Goal: Contribute content: Add original content to the website for others to see

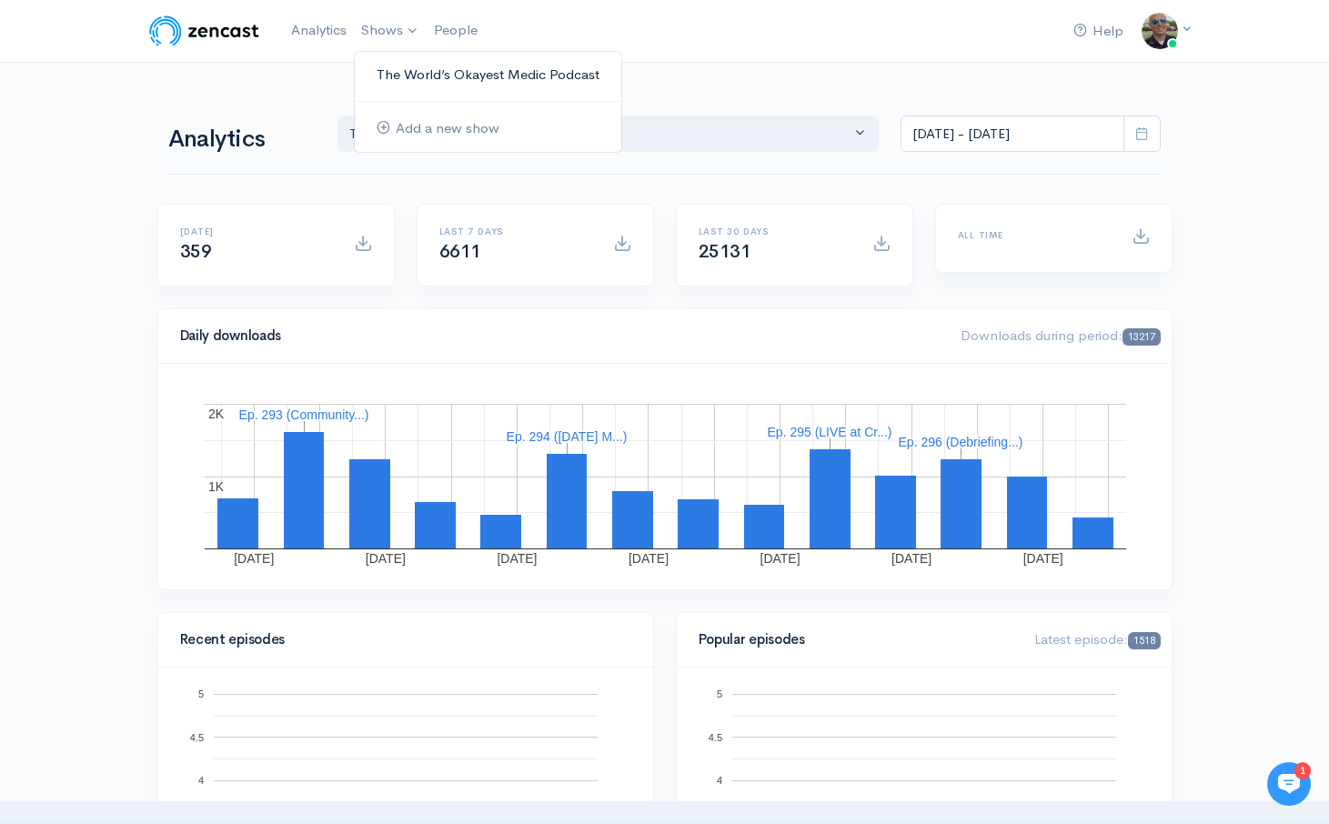
click at [414, 77] on link "The World’s Okayest Medic Podcast" at bounding box center [488, 75] width 266 height 32
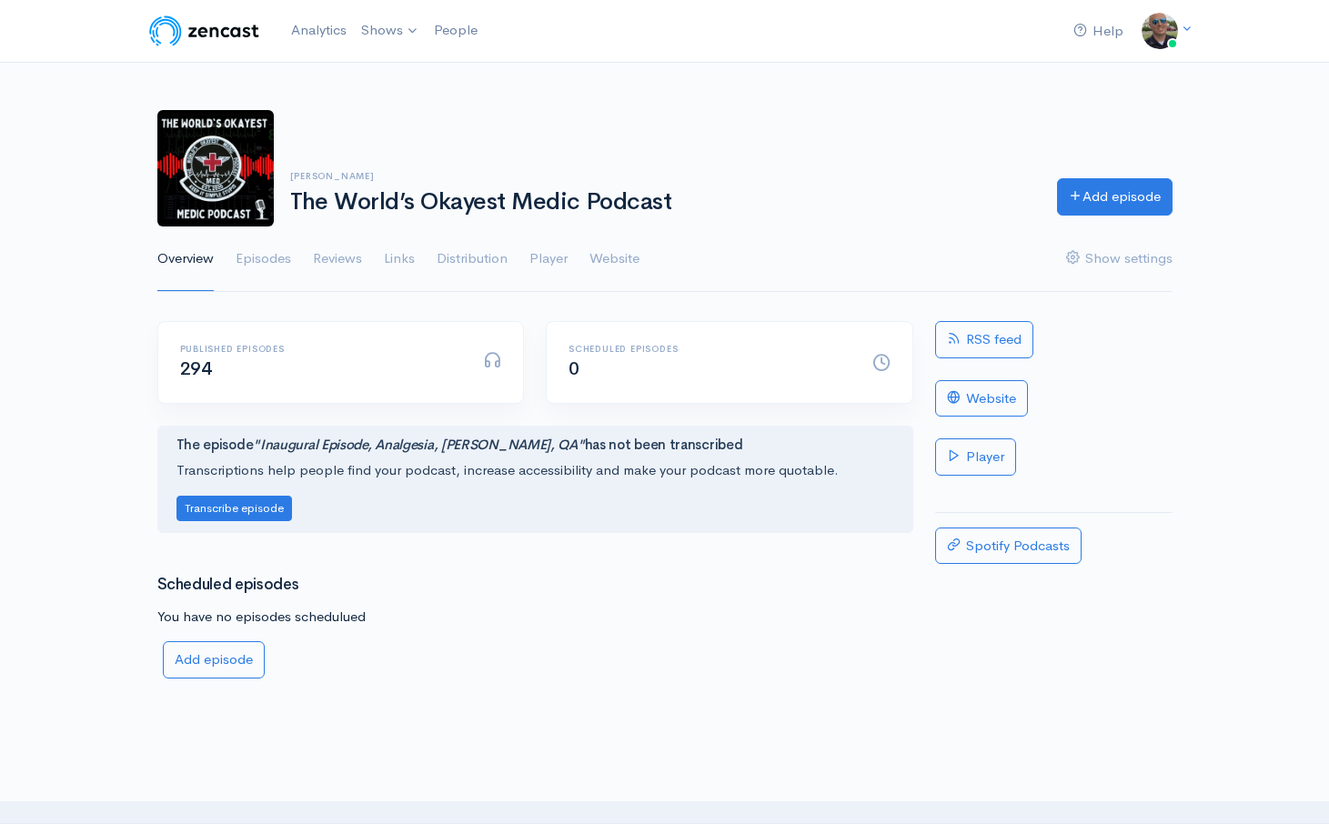
click at [412, 121] on div "[PERSON_NAME] The World’s Okayest Medic Podcast Add episode" at bounding box center [664, 168] width 1037 height 116
click at [1107, 212] on link "Add episode" at bounding box center [1114, 194] width 115 height 37
click at [1110, 196] on link "Add episode" at bounding box center [1114, 194] width 115 height 37
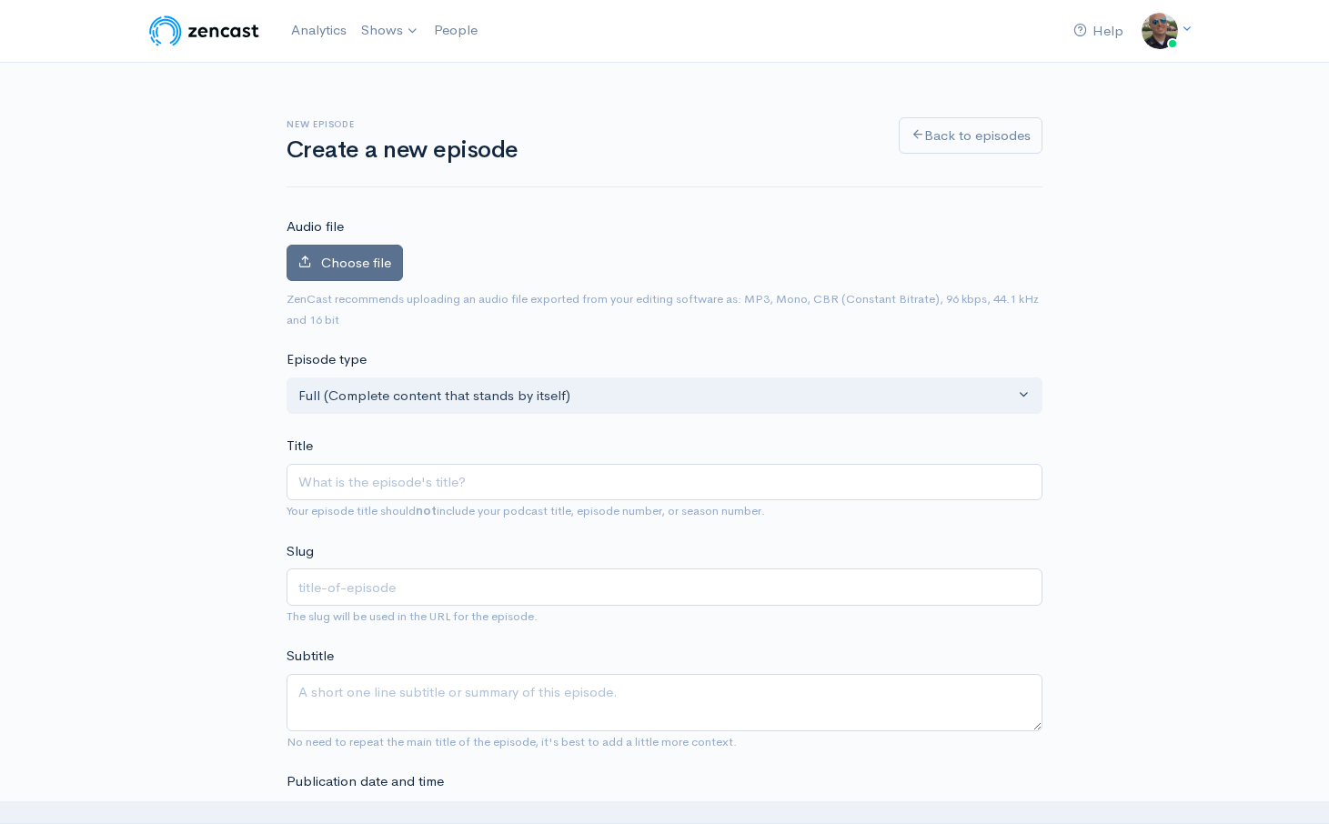
click at [356, 256] on span "Choose file" at bounding box center [356, 262] width 70 height 17
click at [0, 0] on input "Choose file" at bounding box center [0, 0] width 0 height 0
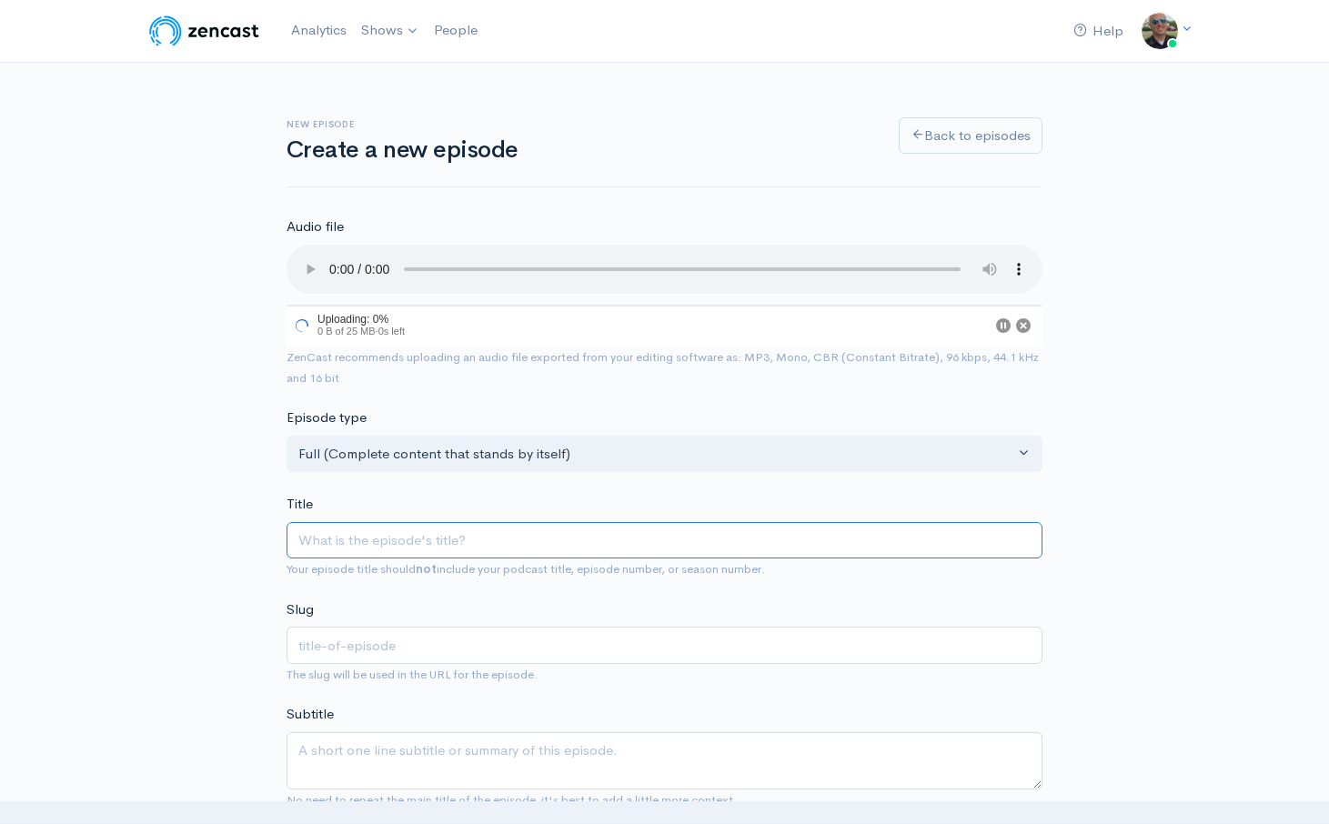
click at [488, 540] on input "Title" at bounding box center [664, 540] width 756 height 37
type input "S"
type input "s"
type input "Su"
type input "su"
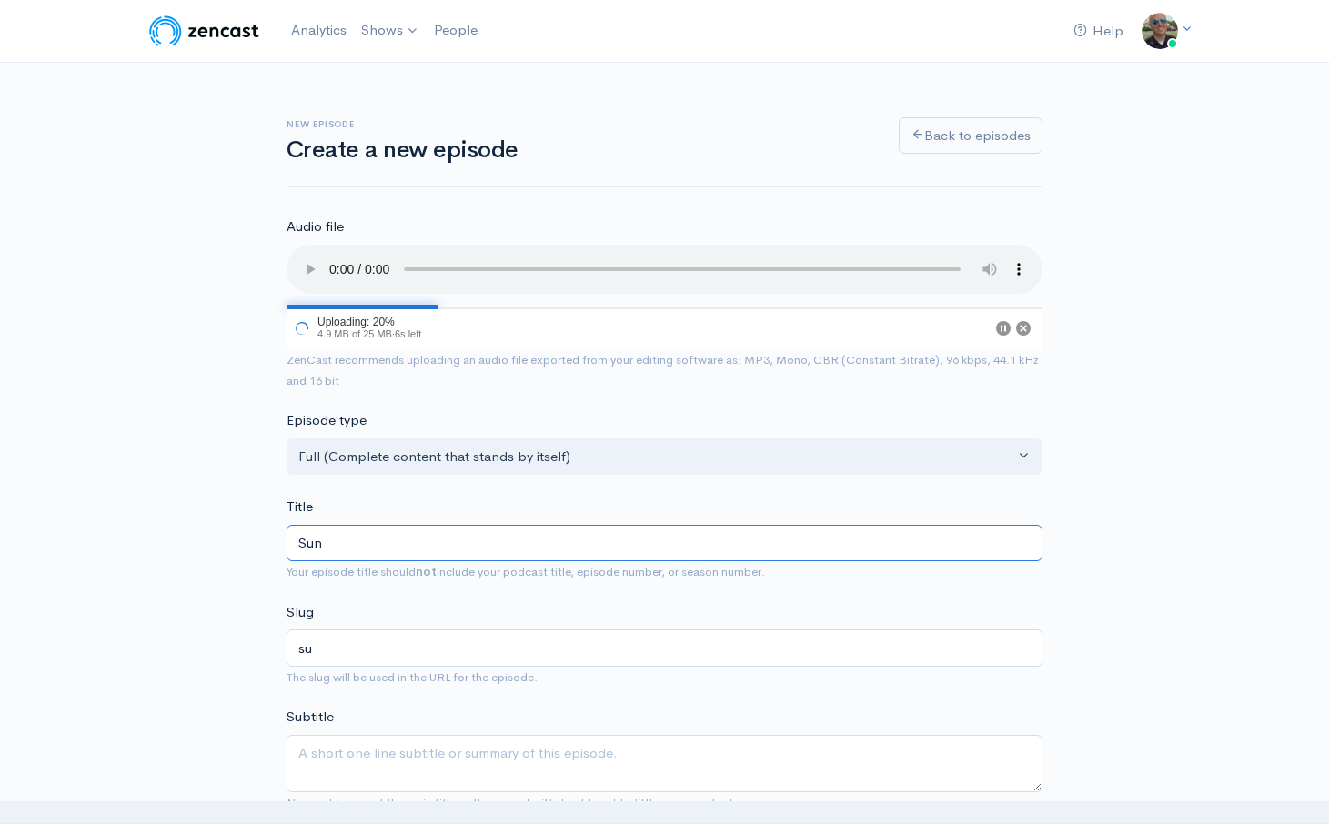
type input "Sund"
type input "[PERSON_NAME]"
type input "Sunda"
type input "sunda"
type input "[DATE]"
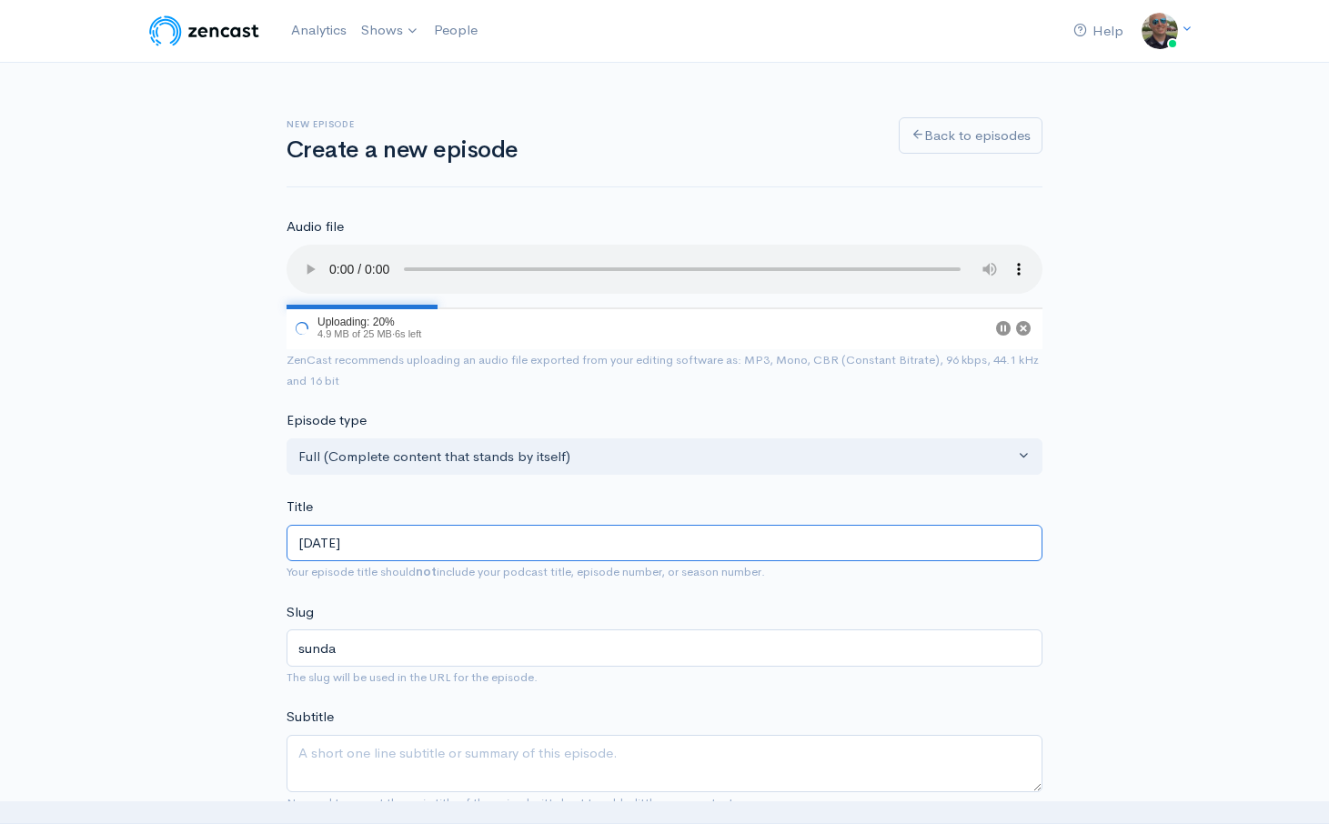
type input "[DATE]"
type input "[DATE] C"
type input "[DATE]-c"
type input "[DATE] Co"
type input "[DATE]-co"
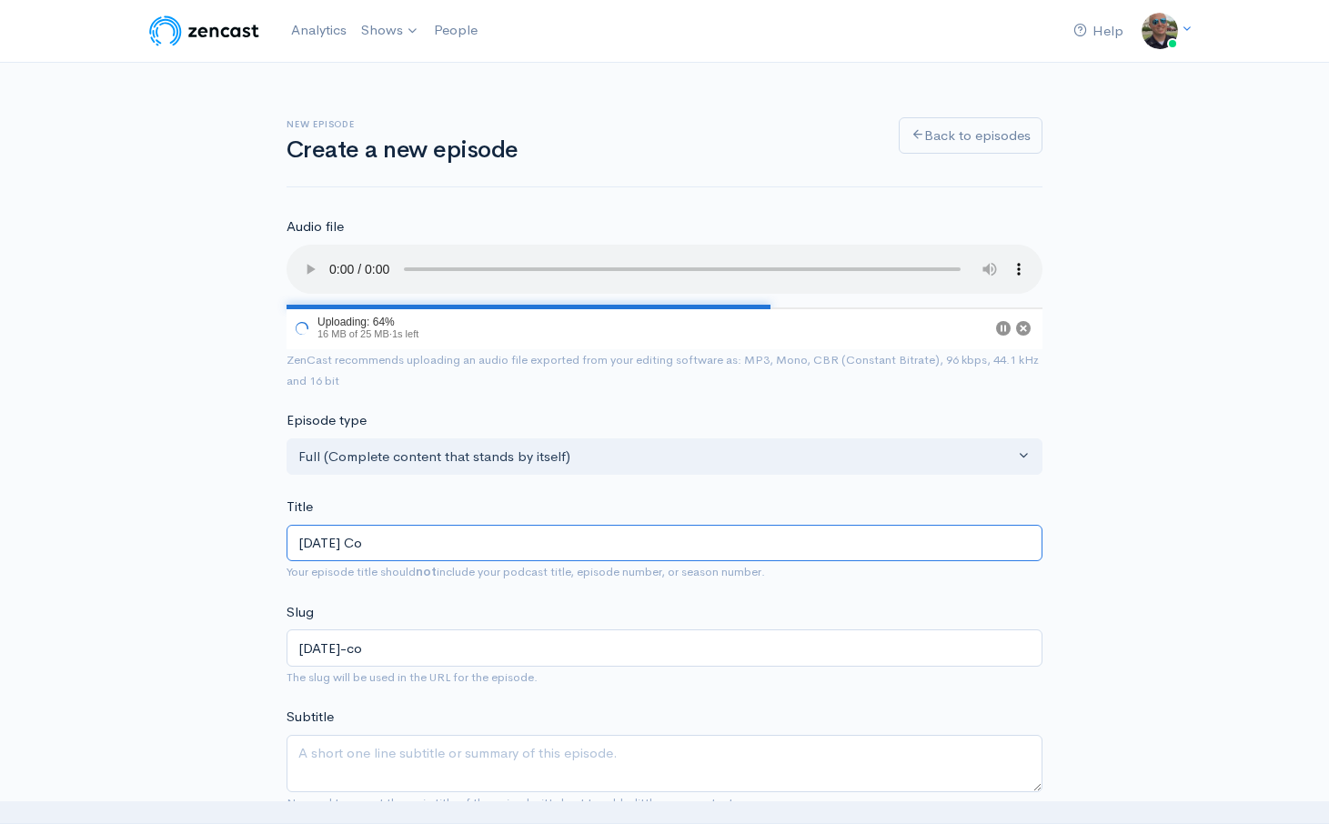
type input "[DATE] Cof"
type input "[DATE]-cof"
type input "[DATE] Coffe"
type input "[DATE]-coffe"
type input "[DATE] Coffee"
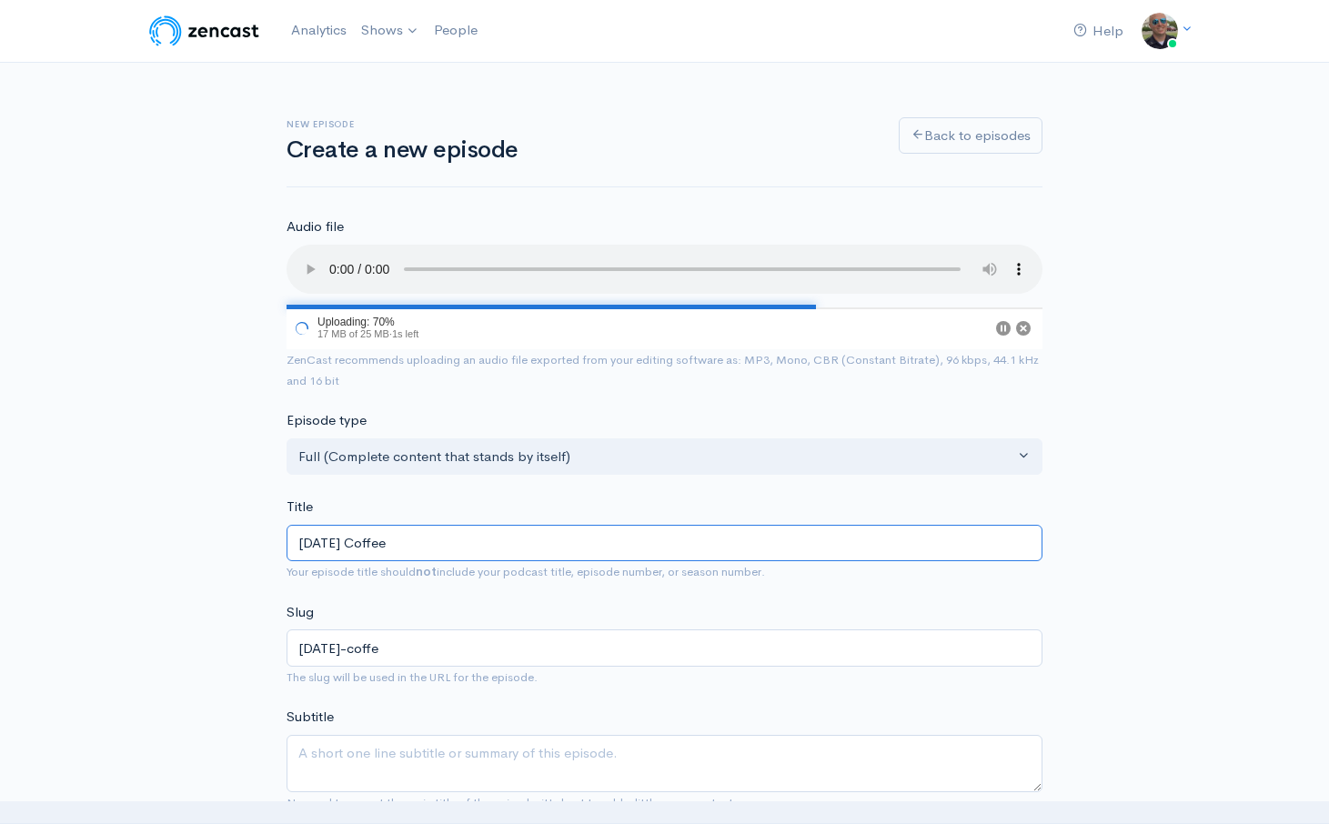
type input "[DATE]-coffee"
type input "[DATE] Coffee T"
type input "[DATE]-coffee-t"
type input "[DATE] Coffee Talk"
type input "[DATE]-coffee-talk"
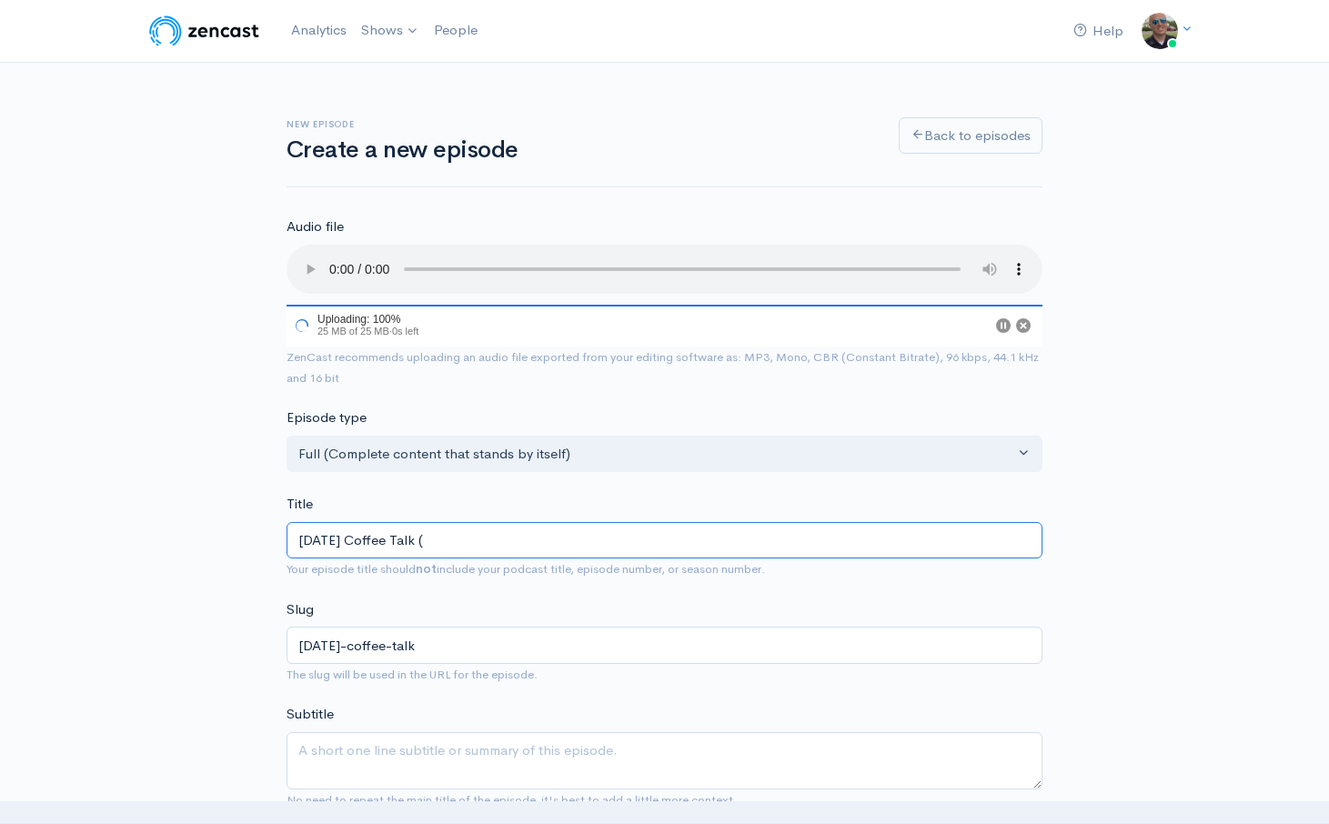
type input "[DATE] Coffee Talk (9"
type input "[DATE]-coffee-talk-9"
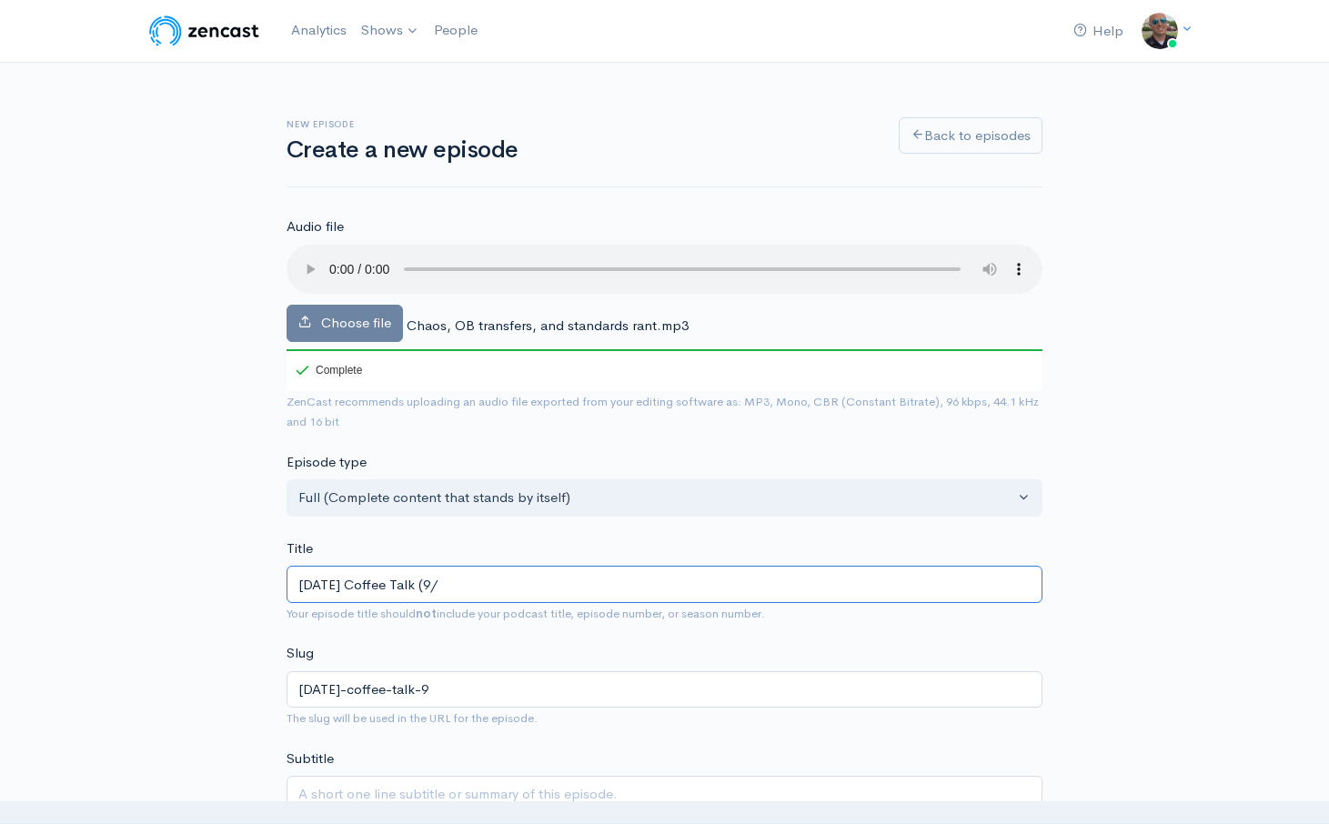
type input "[DATE] Coffee Talk (9/2"
type input "[DATE]-coffee-talk-92"
type input "[DATE] Coffee Talk (9/21"
type input "[DATE]-coffee-talk-921"
type input "[DATE] Coffee Talk (9/212"
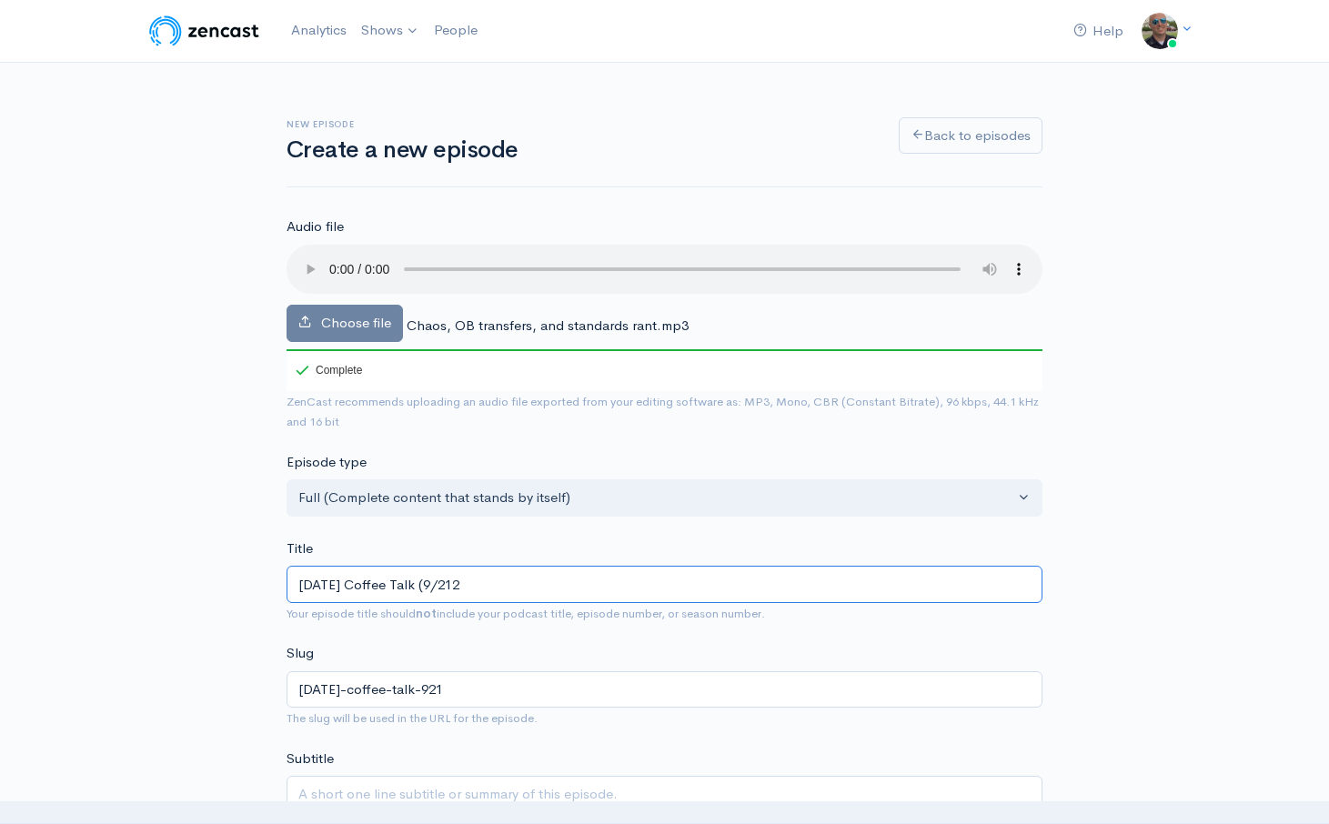
type input "[DATE]-coffee-talk-9212"
type input "[DATE] Coffee Talk (9/21"
type input "[DATE]-coffee-talk-921"
type input "[DATE] Coffee Talk (9/21/2"
type input "[DATE]-coffee-talk-9212"
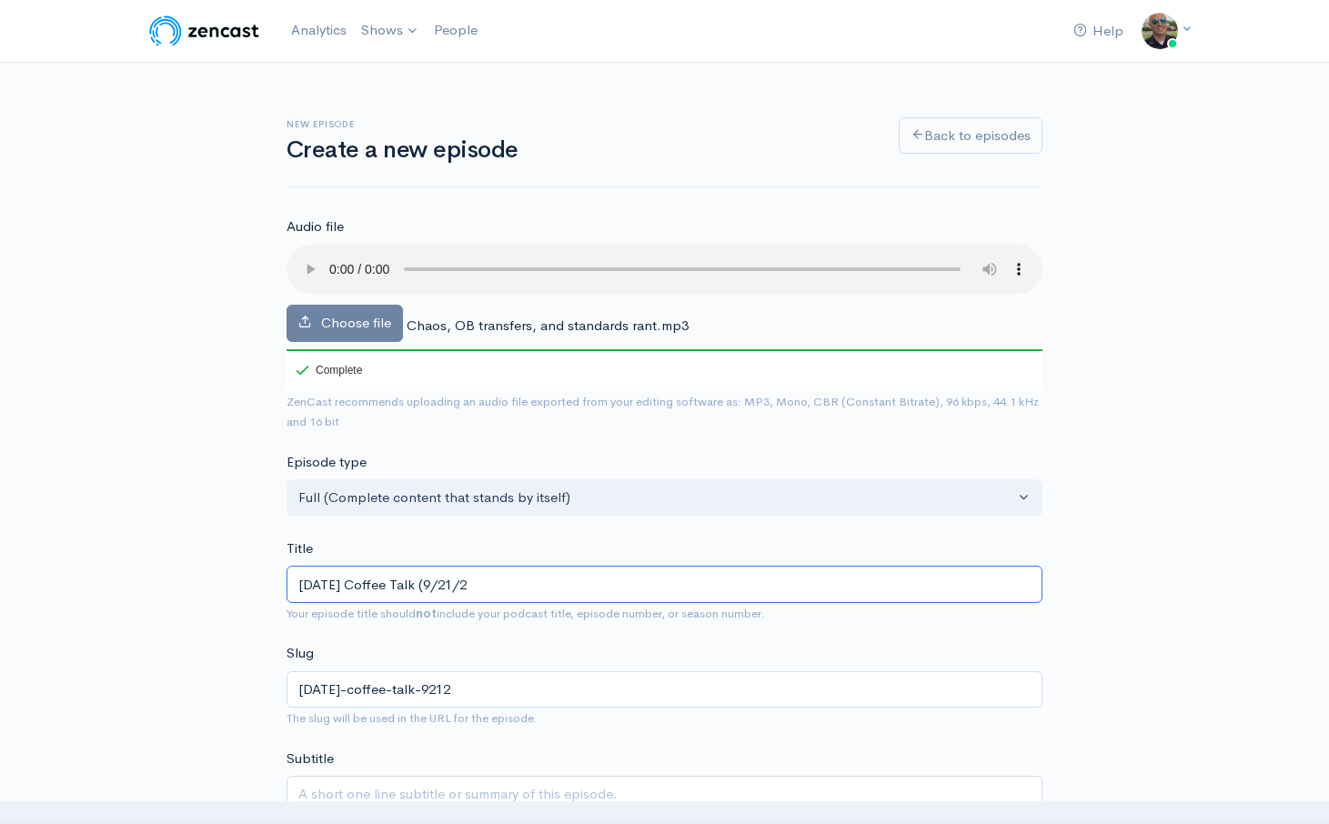
type input "[DATE] Coffee Talk ([DATE]"
type input "[DATE]-coffee-talk-92125"
type input "[DATE] Coffee Talk ([DATE])"
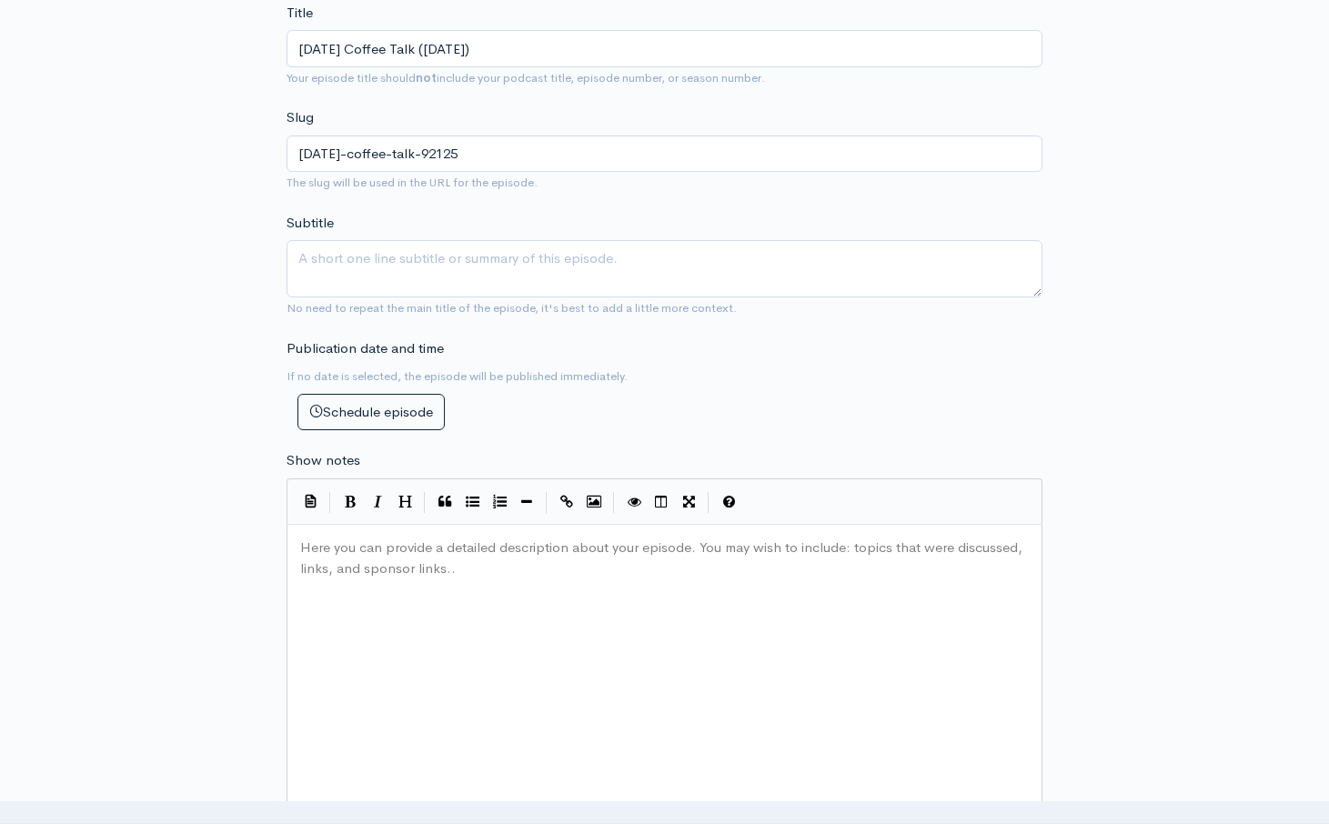
scroll to position [6, 0]
click at [426, 677] on div "Here you can provide a detailed description about your episode. You may wish to…" at bounding box center [686, 693] width 781 height 318
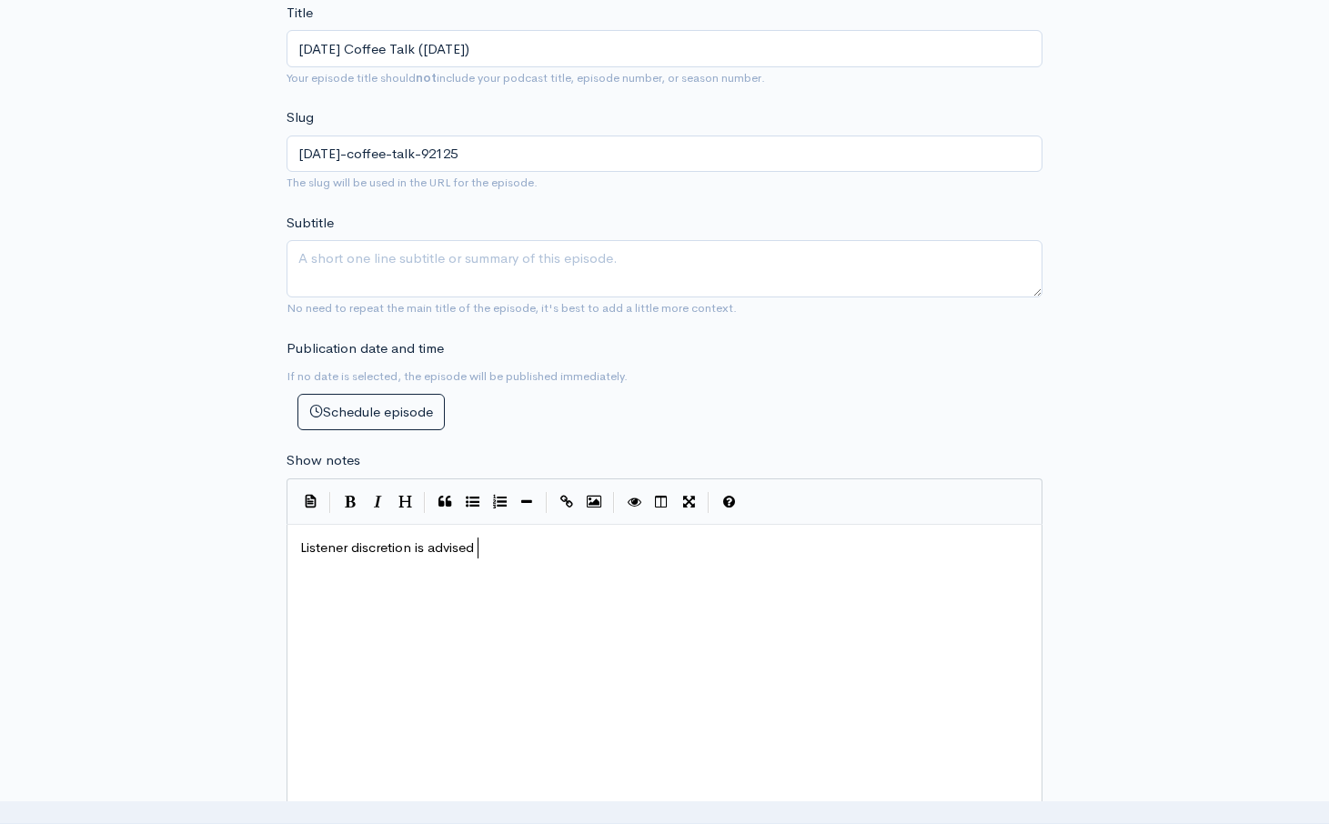
type textarea "Listener discretion is advised."
type textarea "Topcis:"
type textarea "ics: Inspp"
type textarea "Inapprorpate"
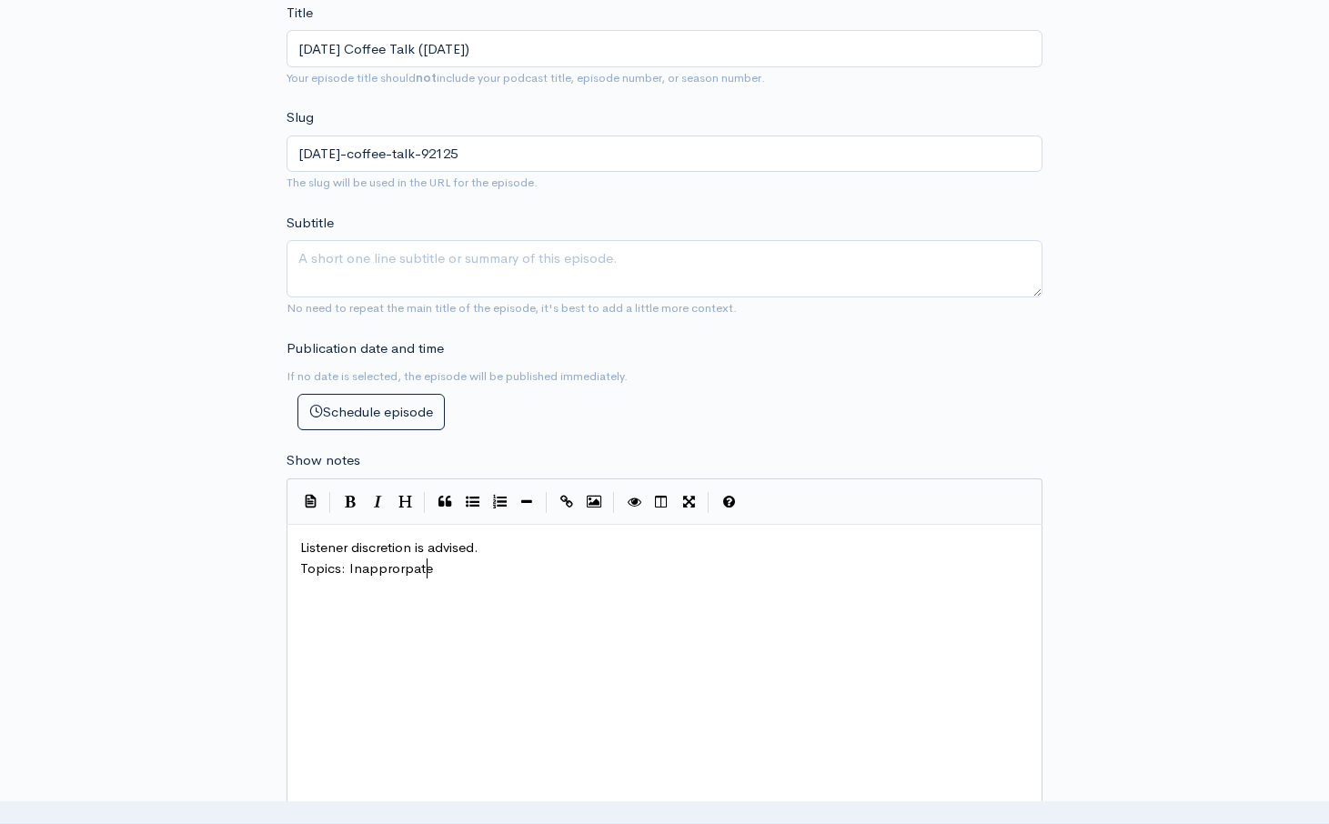
scroll to position [6, 82]
type textarea "priate OB Transports"
click at [347, 570] on span "Topics: Inappropriate OB Transports" at bounding box center [414, 567] width 229 height 17
click at [430, 598] on pre "Inappropriate OB Transports" at bounding box center [664, 588] width 736 height 21
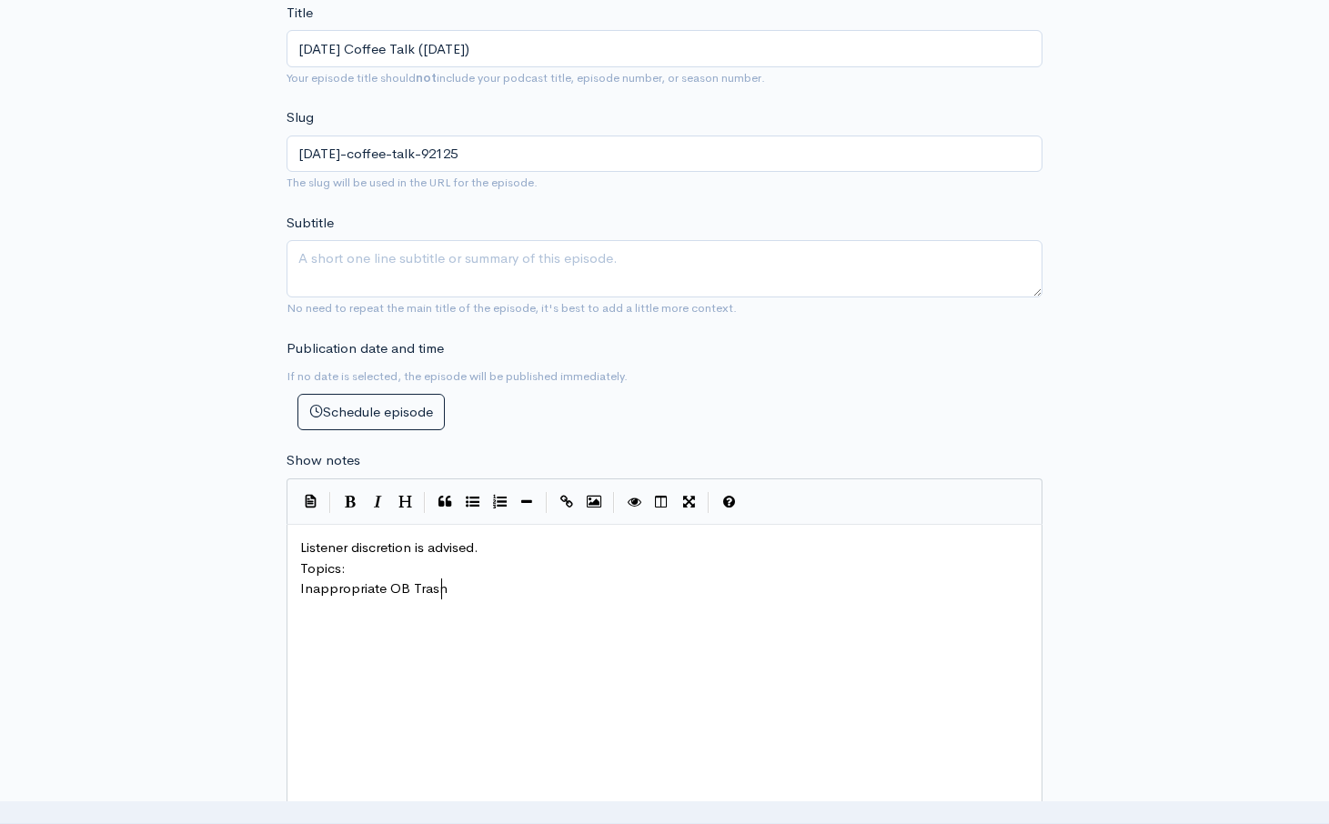
type textarea "Trasnf"
type textarea "nsfers"
type textarea "Situational Awareness"
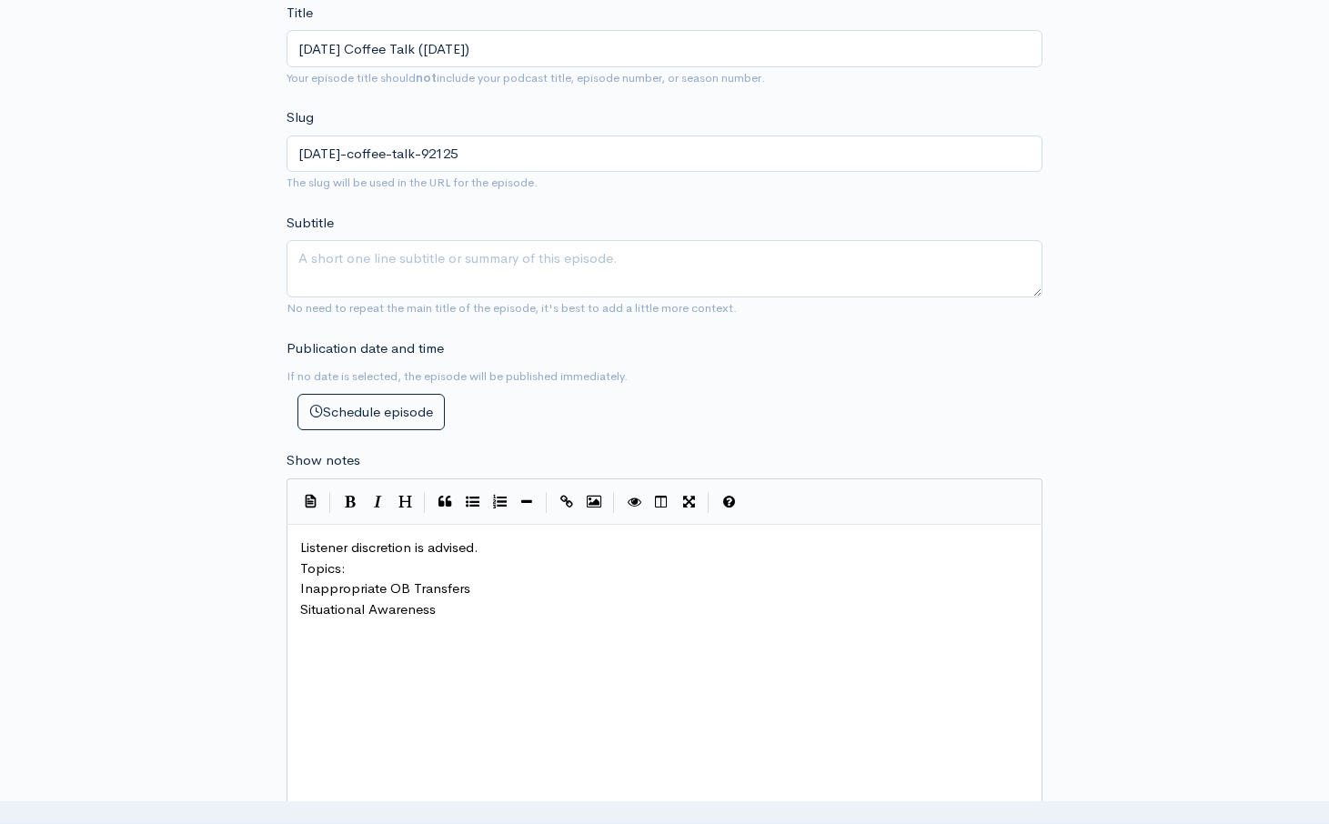
type textarea """
type textarea "Organizaitoal"
type textarea "tional Standards and Lazy EM"
type textarea "Pro"
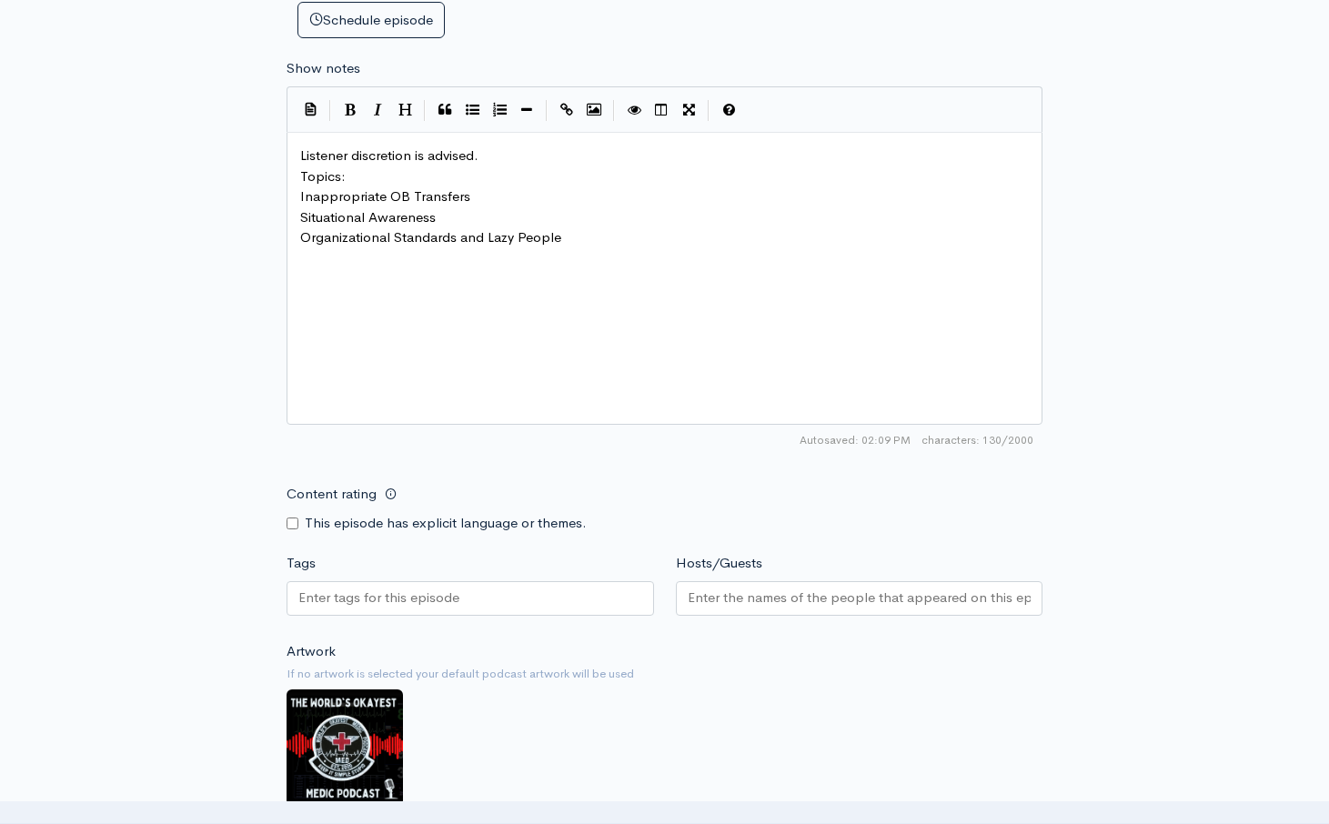
scroll to position [928, 0]
type textarea "eople"
click at [291, 522] on input "Content rating" at bounding box center [292, 523] width 12 height 12
checkbox input "true"
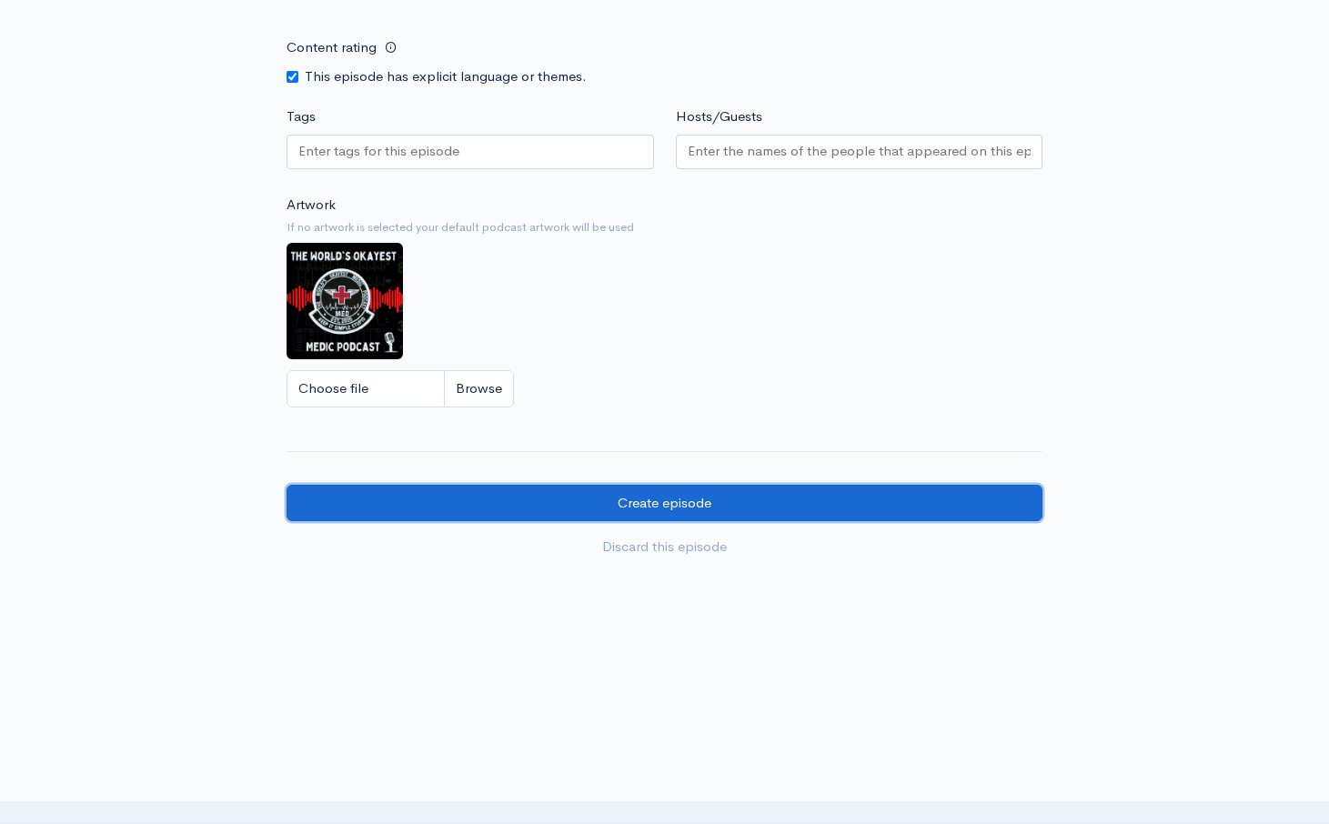
click at [706, 508] on input "Create episode" at bounding box center [664, 503] width 756 height 37
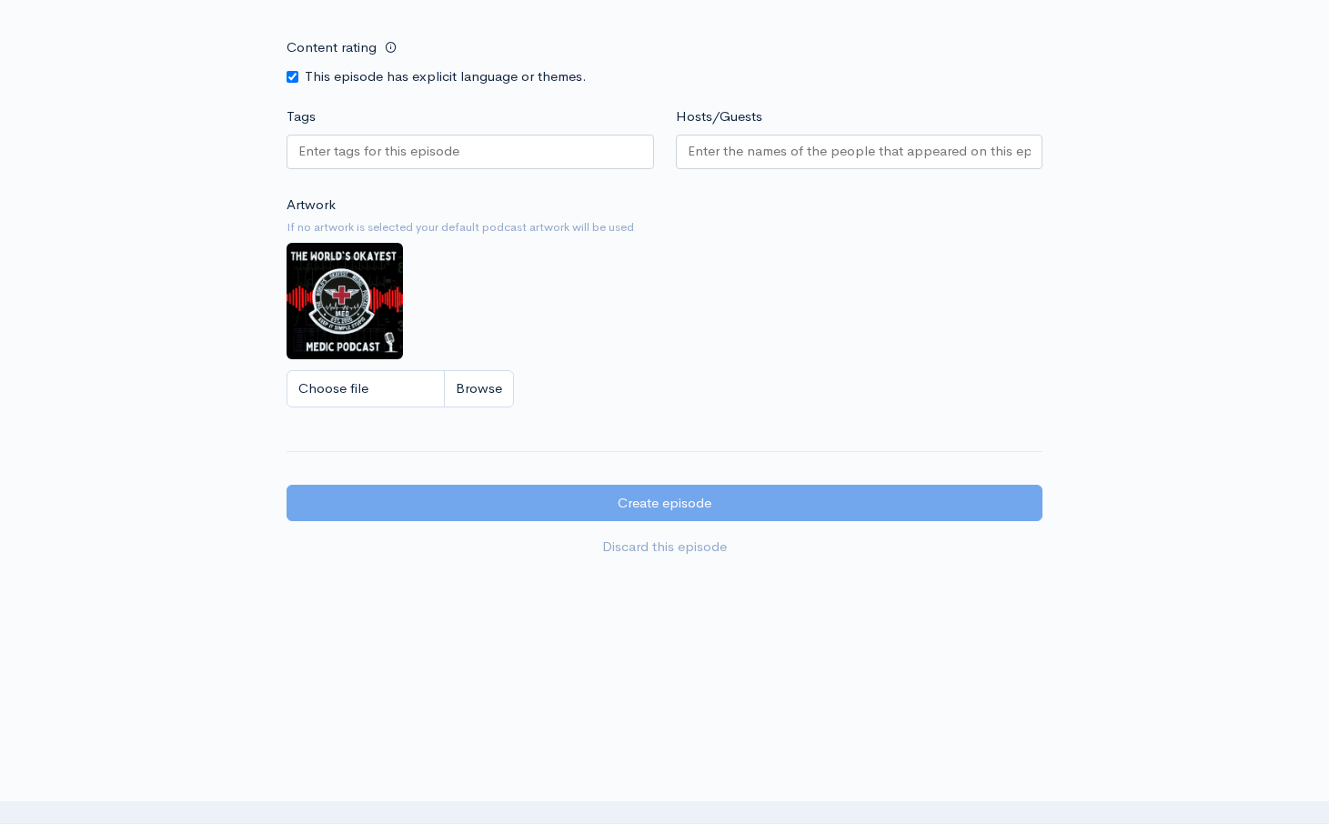
scroll to position [0, 0]
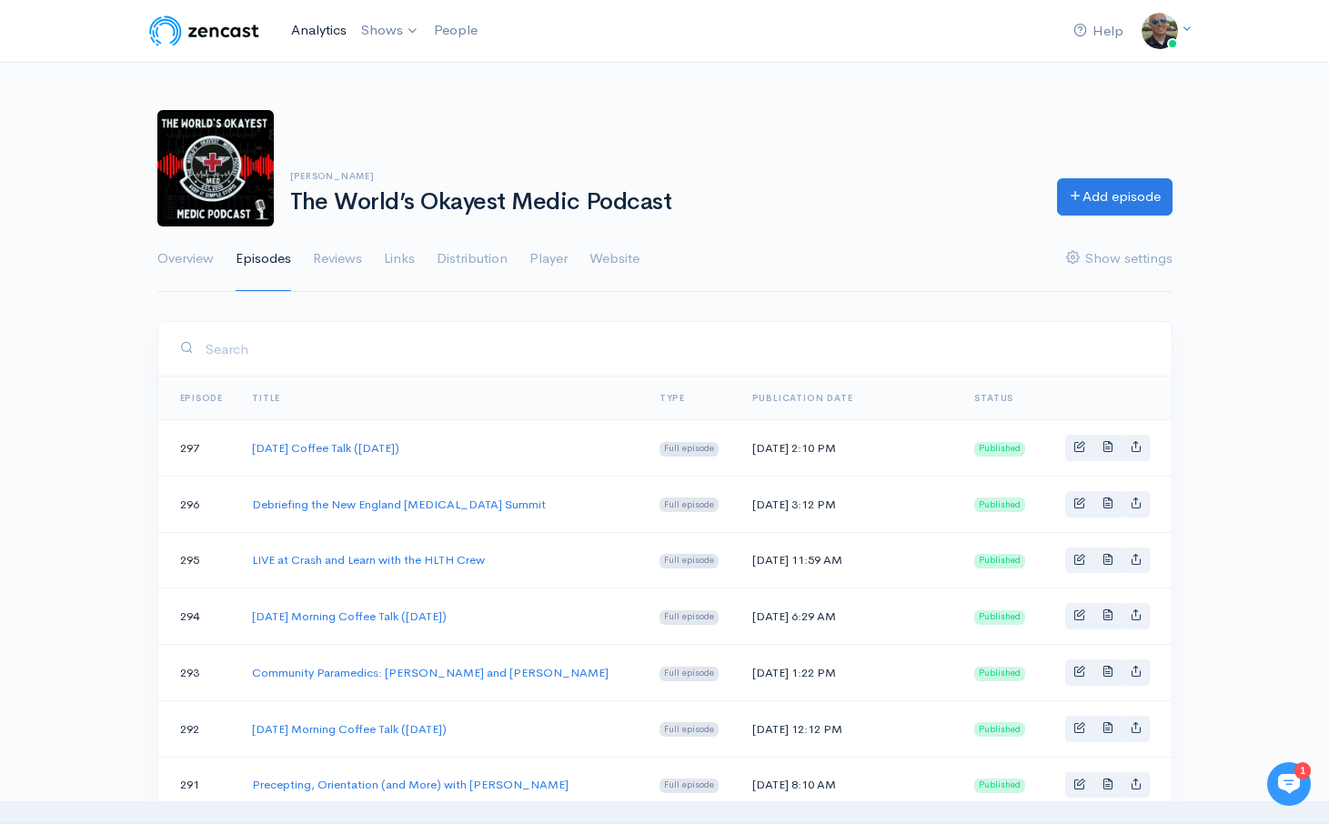
click at [314, 25] on link "Analytics" at bounding box center [319, 30] width 70 height 39
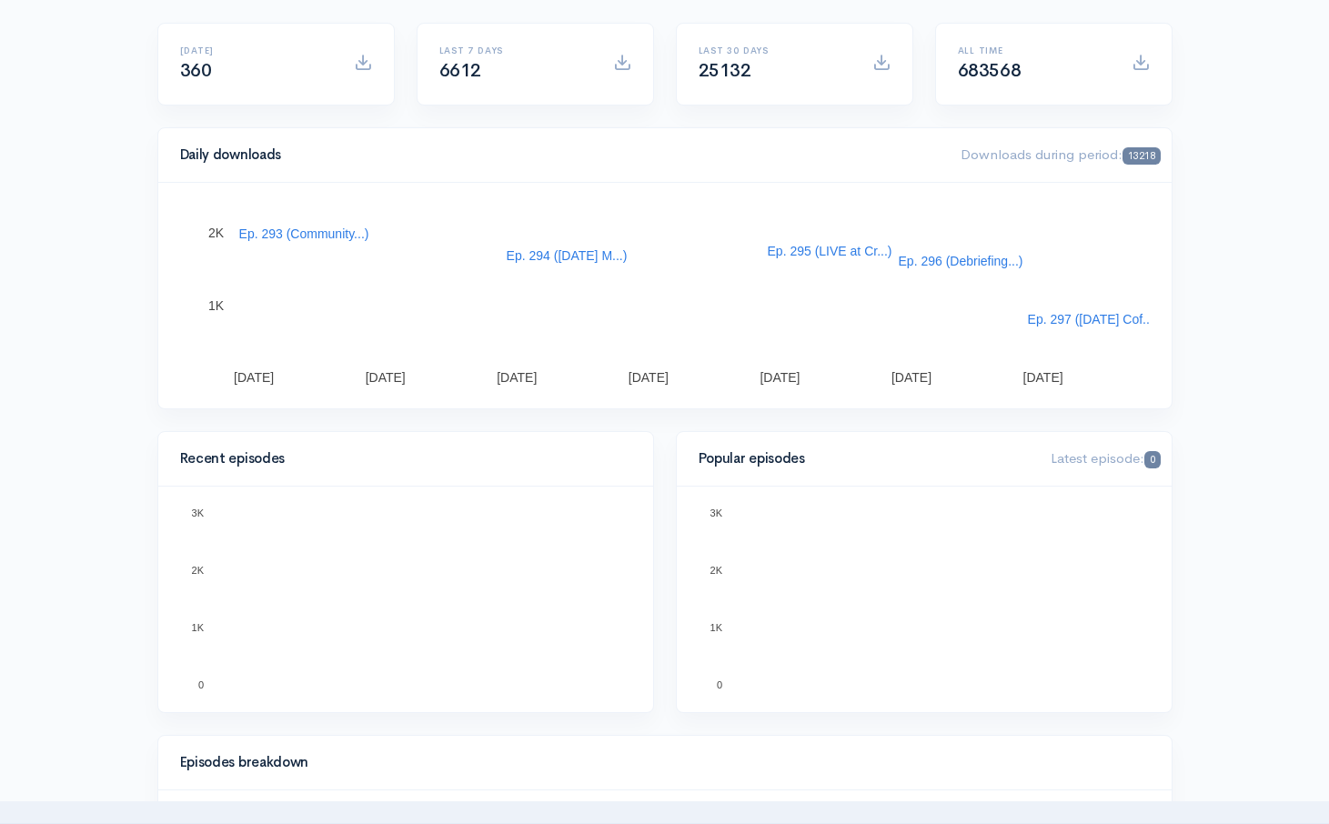
scroll to position [59, 0]
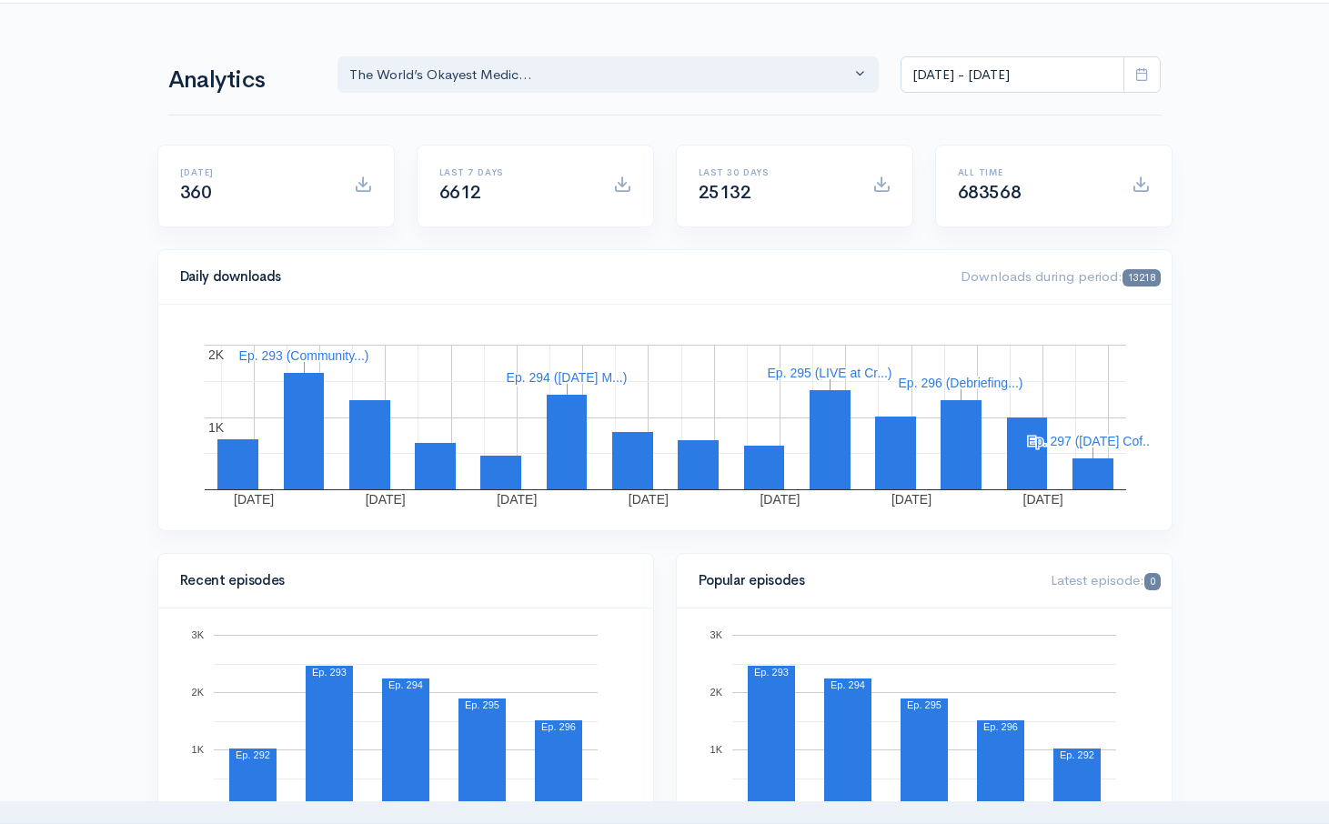
click at [1112, 446] on rect "A chart." at bounding box center [1092, 441] width 133 height 13
click at [1114, 437] on rect "A chart." at bounding box center [1092, 441] width 133 height 13
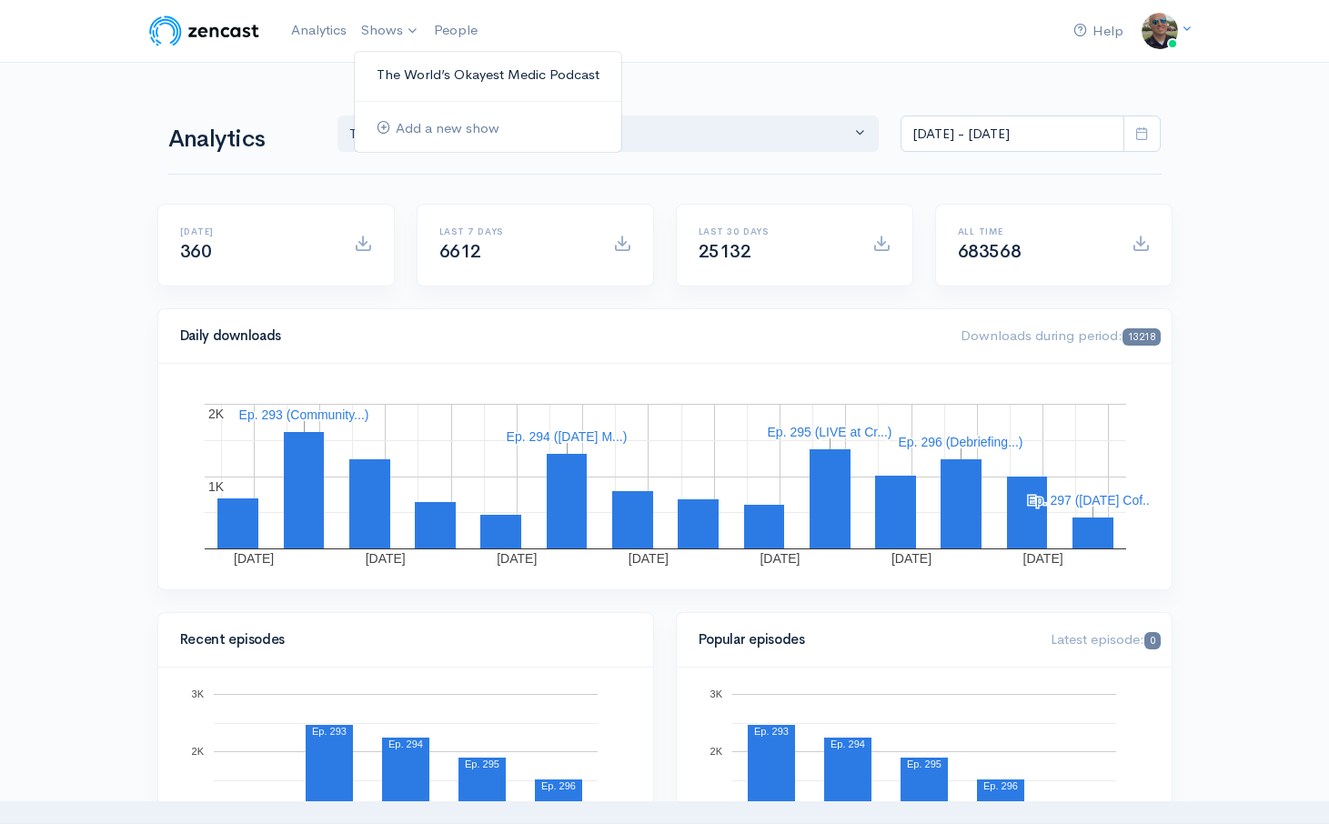
click at [410, 83] on link "The World’s Okayest Medic Podcast" at bounding box center [488, 75] width 266 height 32
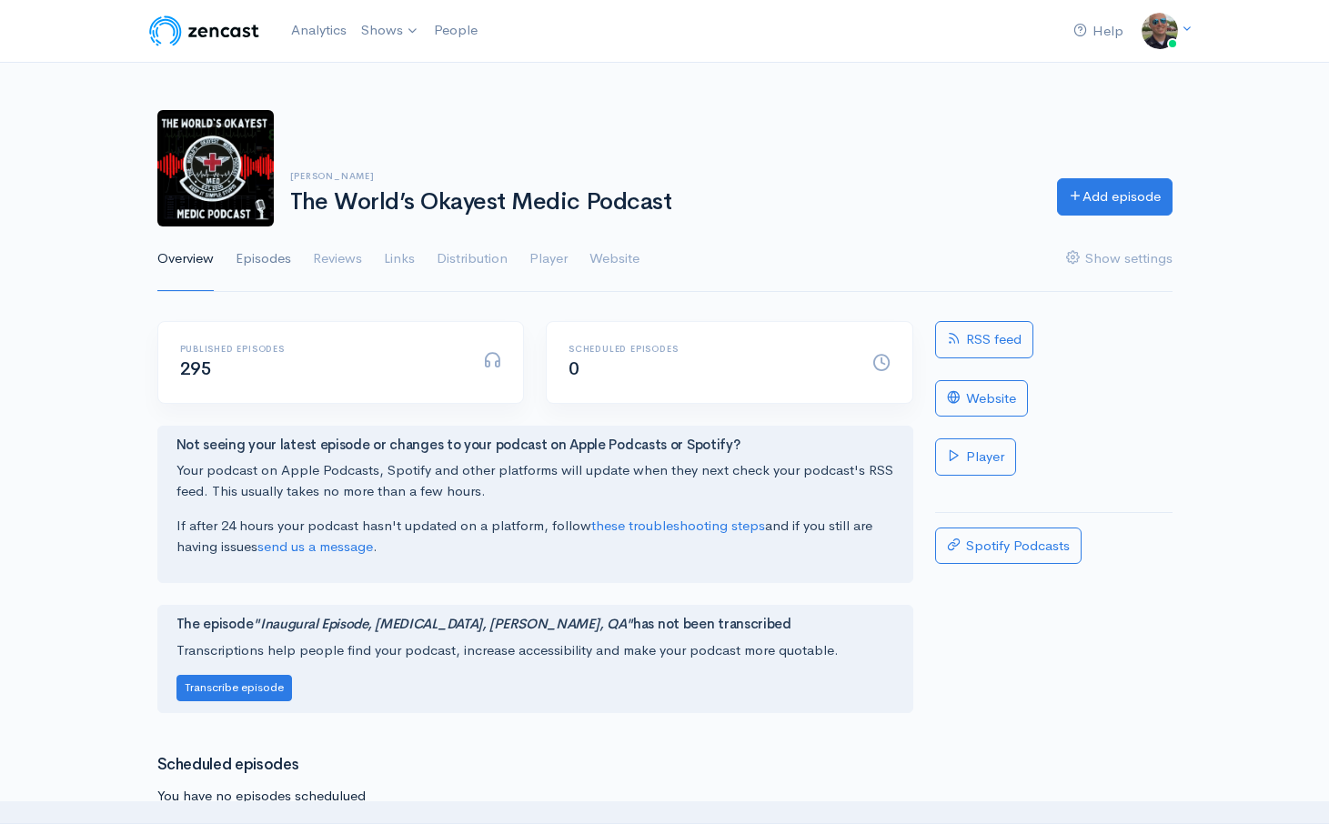
click at [275, 250] on link "Episodes" at bounding box center [263, 258] width 55 height 65
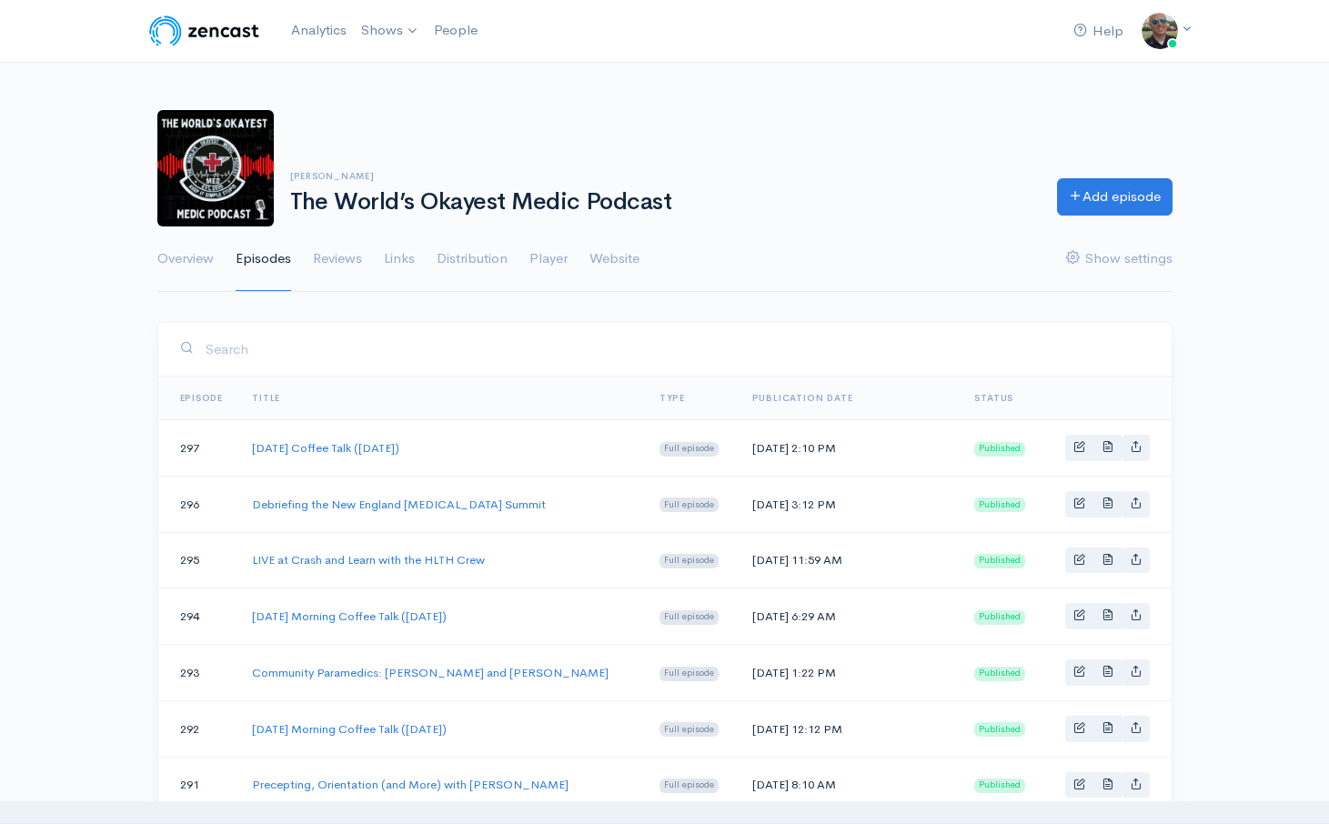
click at [377, 456] on td "[DATE] Coffee Talk ([DATE])" at bounding box center [440, 448] width 407 height 56
click at [370, 445] on link "[DATE] Coffee Talk ([DATE])" at bounding box center [325, 447] width 147 height 15
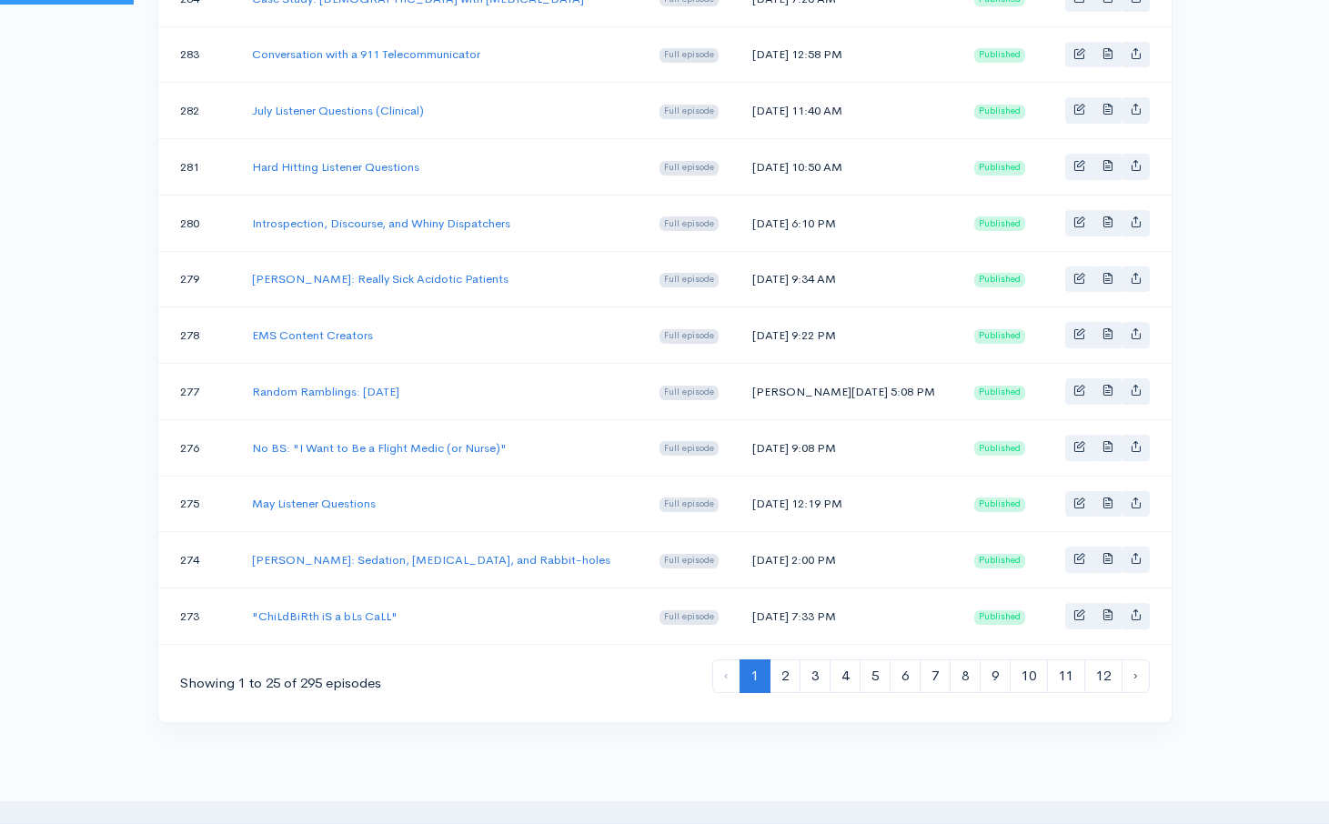
scroll to position [1336, 0]
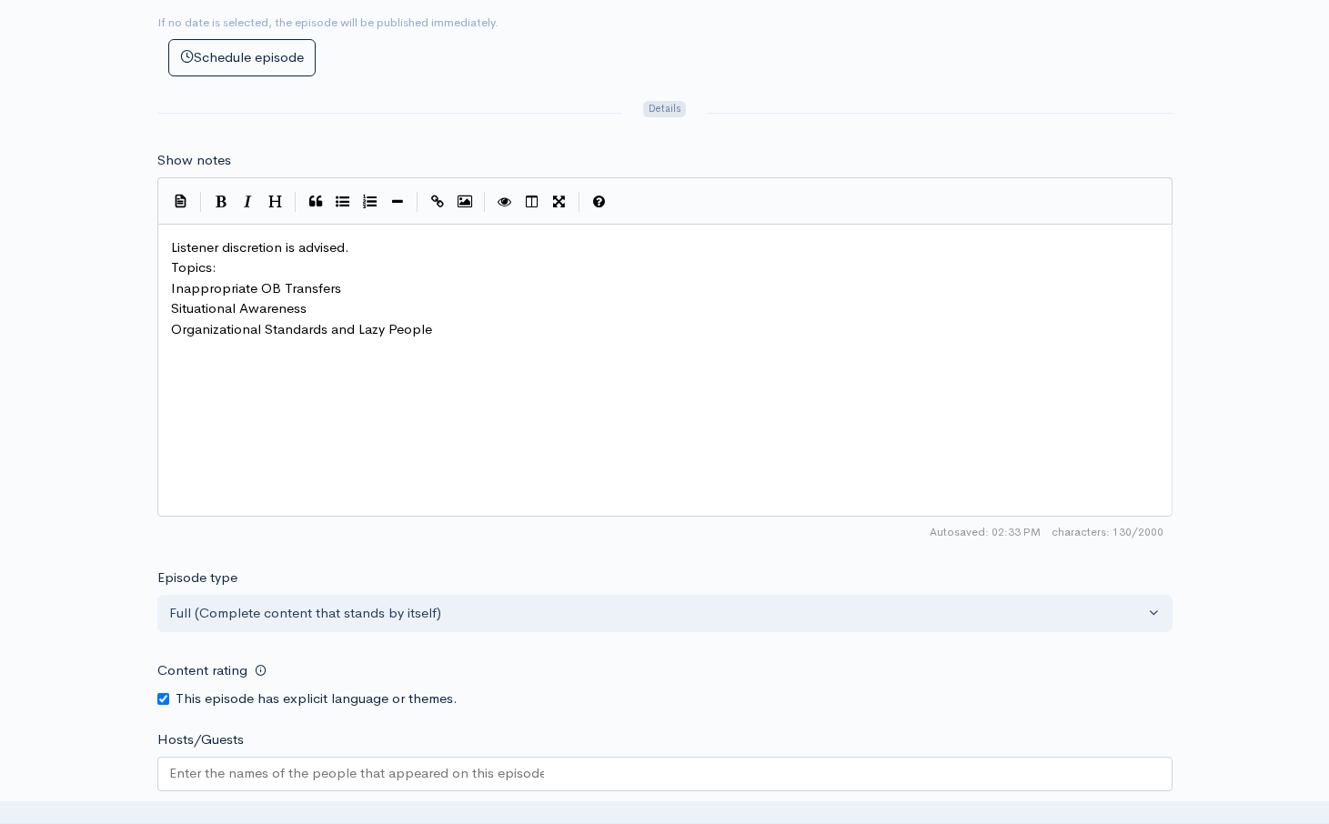
scroll to position [6, 0]
type textarea "Listener discretion is advised. Topics: Inappropriate OB Transfers Situational …"
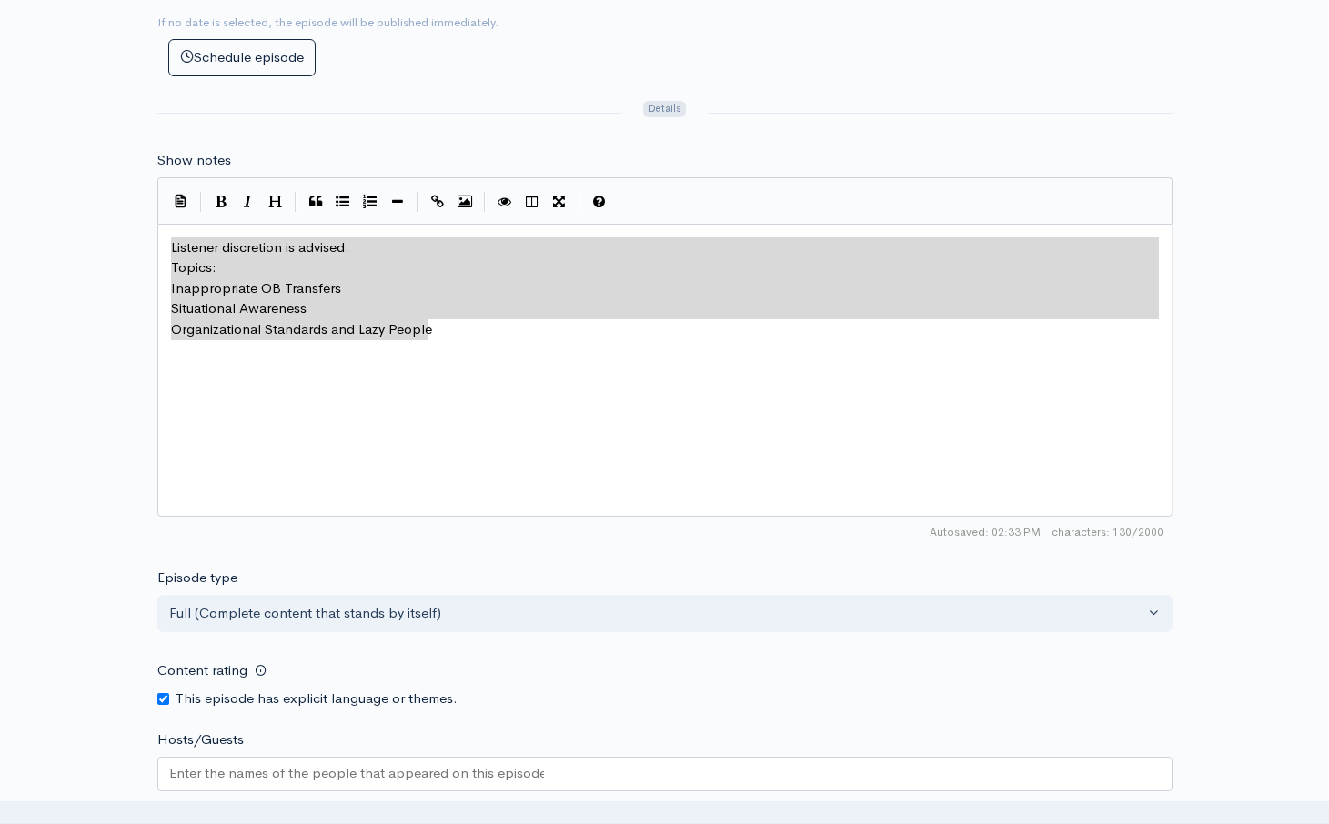
drag, startPoint x: 387, startPoint y: 430, endPoint x: 115, endPoint y: 205, distance: 353.9
click at [115, 205] on div "Title Sunday Coffee Talk (9/21/25) Your episode title should not include your p…" at bounding box center [664, 223] width 1329 height 1672
